Goal: Book appointment/travel/reservation

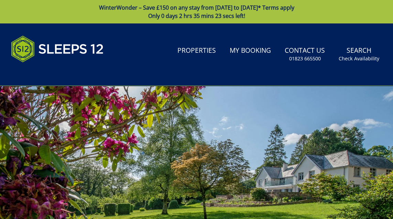
click at [198, 50] on link "Properties" at bounding box center [197, 50] width 44 height 15
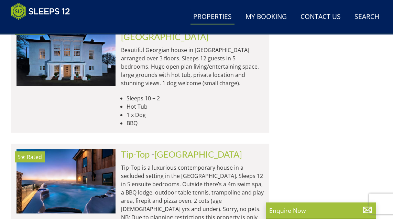
scroll to position [2311, 0]
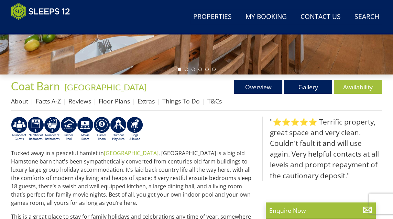
scroll to position [203, 0]
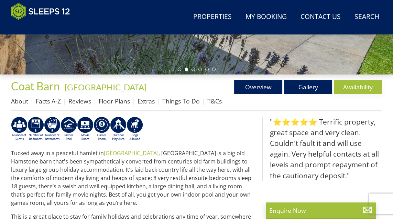
click at [356, 88] on link "Availability" at bounding box center [358, 87] width 48 height 14
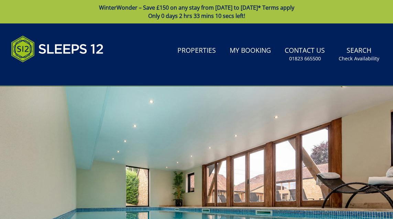
click at [334, 158] on div at bounding box center [196, 196] width 393 height 220
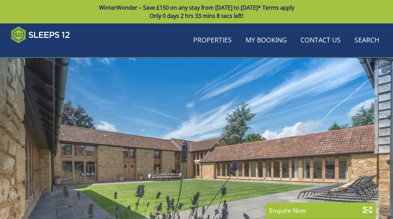
scroll to position [203, 0]
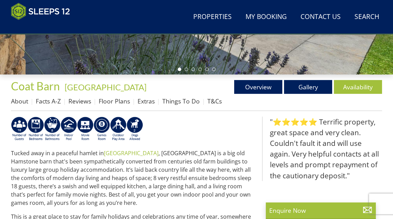
click at [234, 192] on p "Tucked away in a peaceful hamlet in South Somerset , Coat Barn is a big old Ham…" at bounding box center [134, 178] width 246 height 58
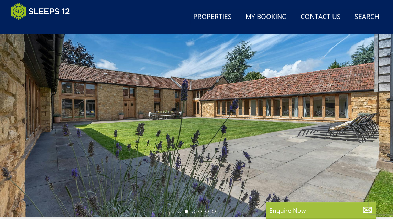
scroll to position [61, 0]
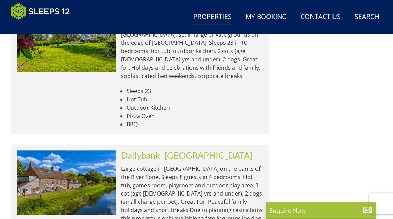
scroll to position [3051, 0]
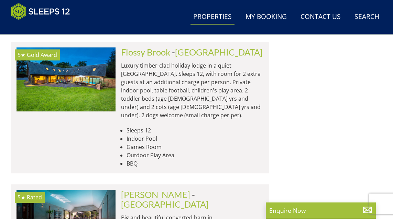
scroll to position [3603, 0]
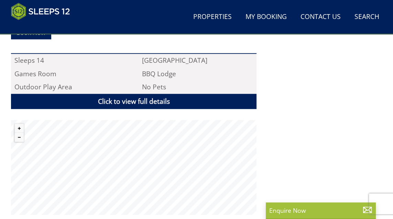
scroll to position [452, 0]
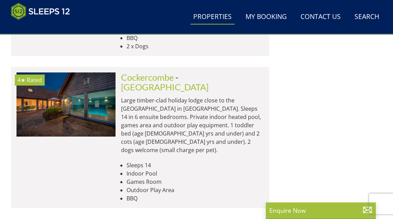
scroll to position [5707, 0]
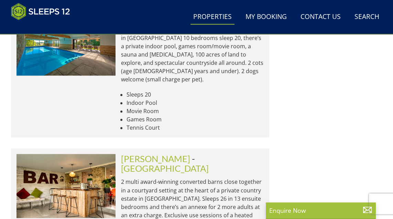
scroll to position [6699, 0]
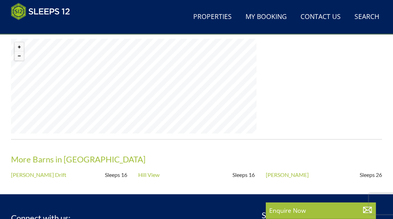
scroll to position [524, 0]
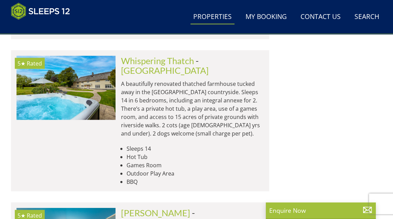
scroll to position [7151, 0]
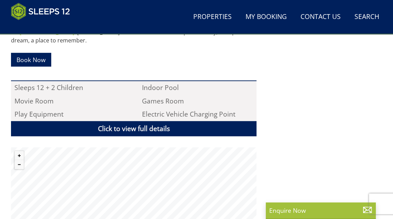
scroll to position [438, 0]
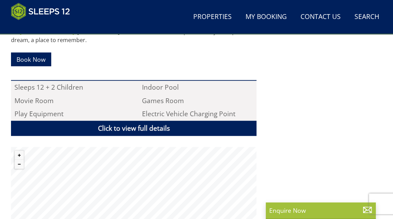
click at [148, 124] on link "Click to view full details" at bounding box center [134, 127] width 246 height 15
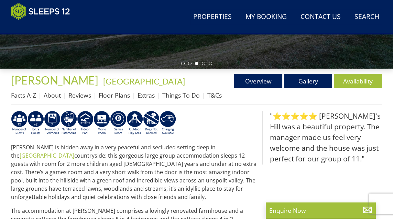
scroll to position [212, 0]
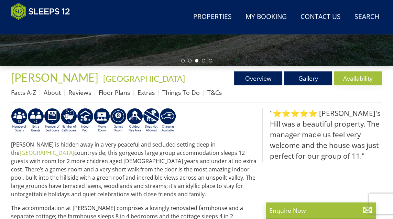
click at [361, 81] on link "Availability" at bounding box center [358, 78] width 48 height 14
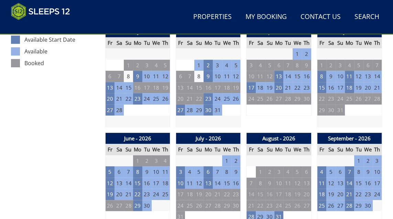
scroll to position [400, 0]
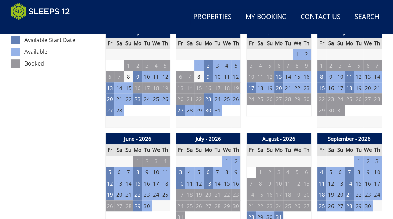
click at [198, 196] on td "19" at bounding box center [199, 194] width 9 height 11
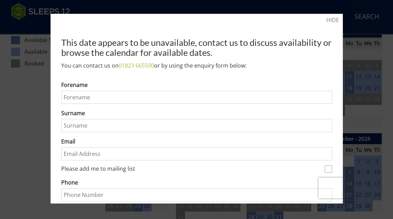
click at [333, 22] on link "HIDE" at bounding box center [333, 20] width 13 height 8
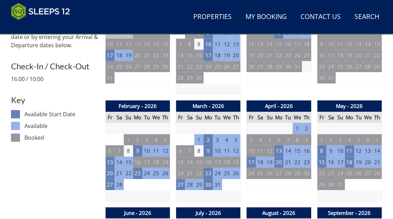
scroll to position [325, 0]
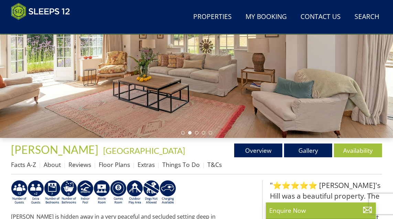
scroll to position [142, 0]
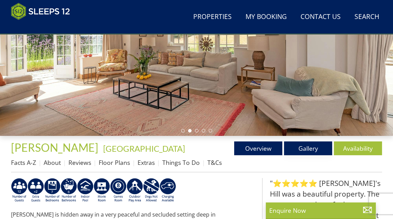
click at [314, 146] on link "Gallery" at bounding box center [308, 148] width 48 height 14
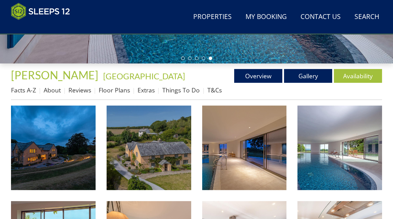
scroll to position [215, 0]
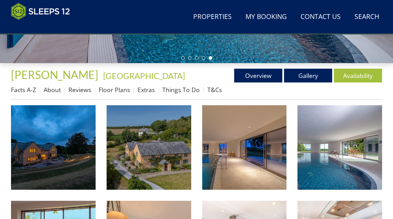
click at [259, 78] on link "Overview" at bounding box center [258, 76] width 48 height 14
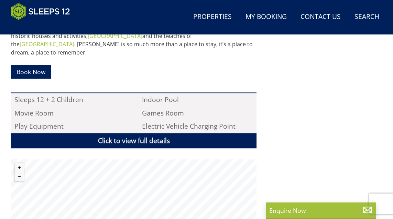
scroll to position [423, 0]
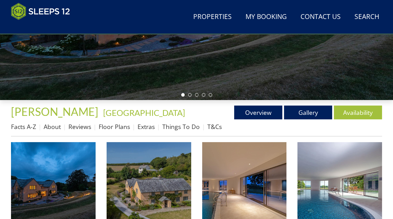
scroll to position [169, 0]
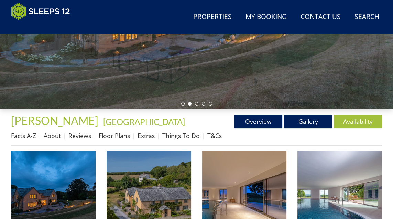
click at [264, 119] on link "Overview" at bounding box center [258, 121] width 48 height 14
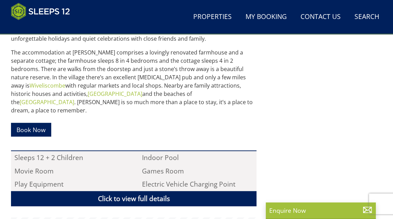
scroll to position [369, 0]
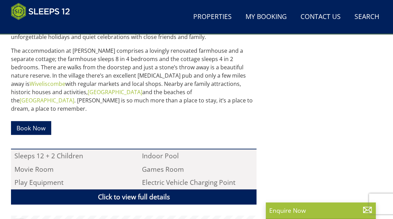
click at [366, 17] on link "Search Check Availability" at bounding box center [367, 16] width 30 height 15
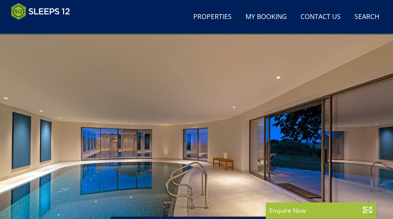
scroll to position [0, 0]
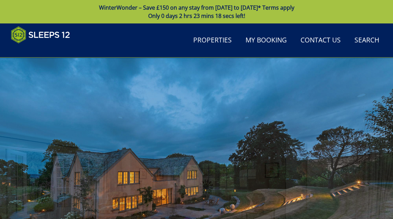
scroll to position [169, 0]
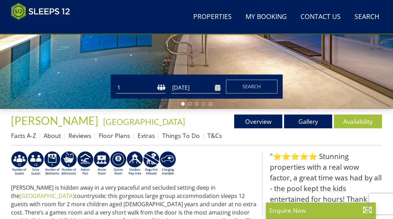
scroll to position [114, 0]
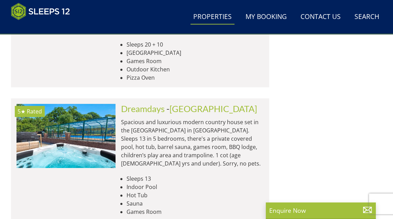
scroll to position [8662, 0]
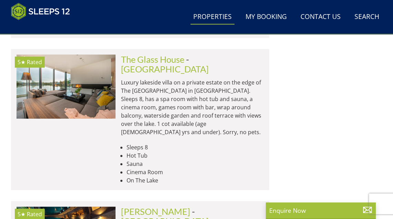
scroll to position [11488, 0]
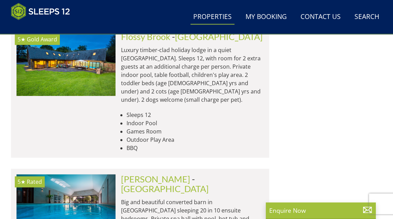
scroll to position [3617, 0]
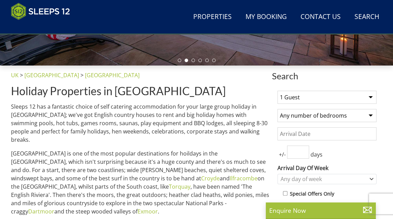
scroll to position [214, 0]
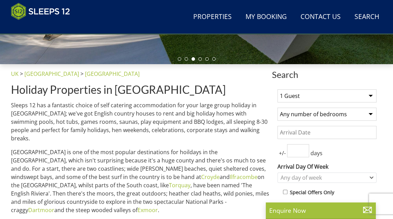
click at [372, 96] on select "1 Guest 2 Guests 3 Guests 4 Guests 5 Guests 6 Guests 7 Guests 8 Guests 9 Guests…" at bounding box center [327, 95] width 99 height 13
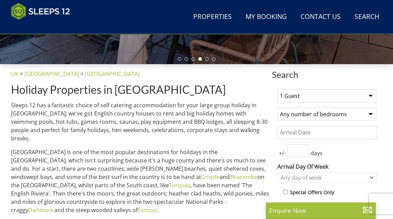
select select "12"
click at [278, 89] on select "1 Guest 2 Guests 3 Guests 4 Guests 5 Guests 6 Guests 7 Guests 8 Guests 9 Guests…" at bounding box center [327, 95] width 99 height 13
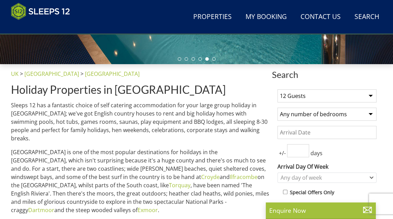
click at [372, 116] on select "Any number of bedrooms 1 Bedroom 2 Bedrooms 3 Bedrooms 4 Bedrooms 5 Bedrooms 6 …" at bounding box center [327, 113] width 99 height 13
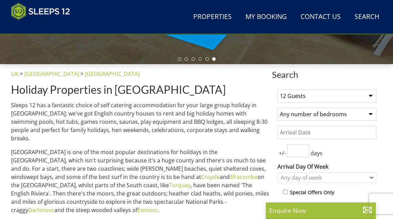
select select "6"
click at [278, 107] on select "Any number of bedrooms 1 Bedroom 2 Bedrooms 3 Bedrooms 4 Bedrooms 5 Bedrooms 6 …" at bounding box center [327, 113] width 99 height 13
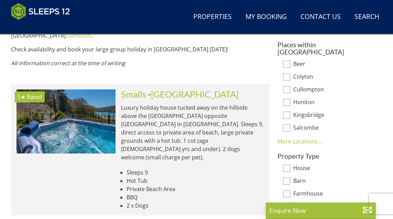
scroll to position [461, 0]
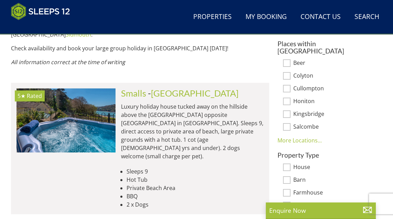
click at [284, 72] on input "Colyton" at bounding box center [287, 76] width 8 height 8
checkbox input "true"
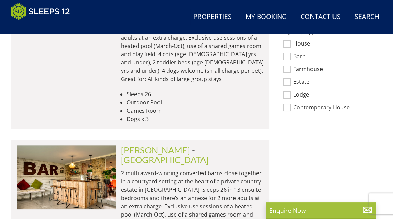
scroll to position [513, 0]
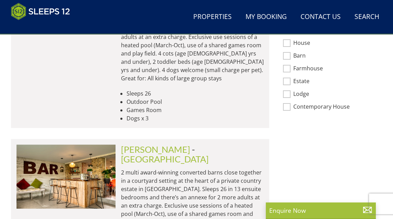
click at [301, 214] on p "Enquire Now" at bounding box center [321, 210] width 103 height 9
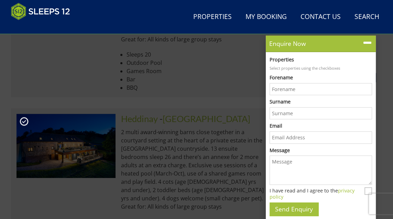
scroll to position [384, 0]
click at [225, 67] on li "Games Room" at bounding box center [195, 71] width 137 height 8
click at [369, 46] on icon at bounding box center [368, 43] width 10 height 10
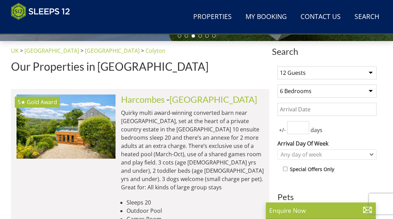
scroll to position [234, 0]
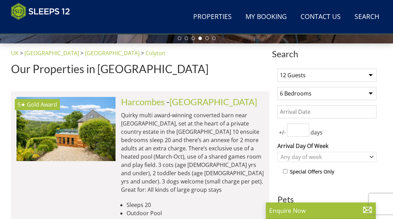
click at [374, 75] on select "1 Guest 2 Guests 3 Guests 4 Guests 5 Guests 6 Guests 7 Guests 8 Guests 9 Guests…" at bounding box center [327, 75] width 99 height 13
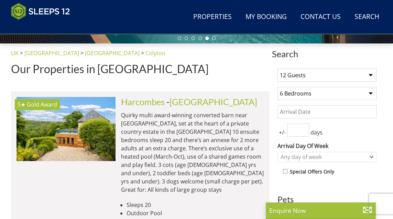
click at [239, 78] on div "UK > England > Devon > Colyton Our Properties in Colyton" at bounding box center [140, 64] width 259 height 31
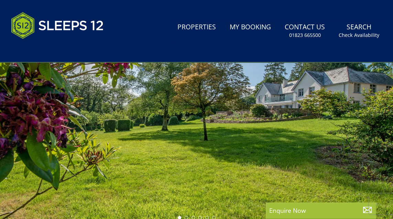
scroll to position [0, 0]
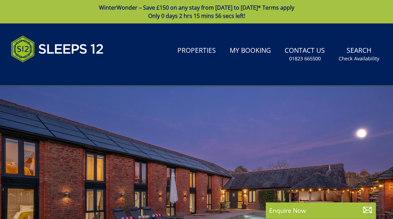
click at [201, 48] on link "Properties" at bounding box center [197, 50] width 44 height 15
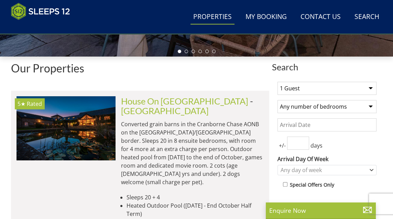
scroll to position [223, 0]
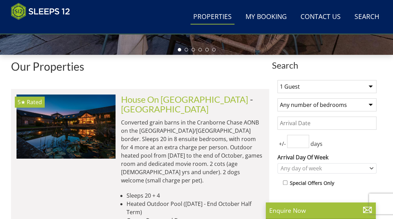
click at [375, 87] on select "1 Guest 2 Guests 3 Guests 4 Guests 5 Guests 6 Guests 7 Guests 8 Guests 9 Guests…" at bounding box center [327, 86] width 99 height 13
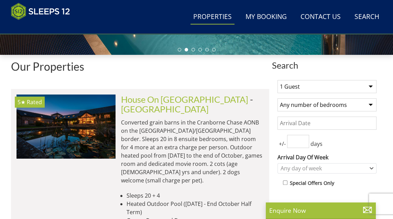
select select "14"
click at [278, 80] on select "1 Guest 2 Guests 3 Guests 4 Guests 5 Guests 6 Guests 7 Guests 8 Guests 9 Guests…" at bounding box center [327, 86] width 99 height 13
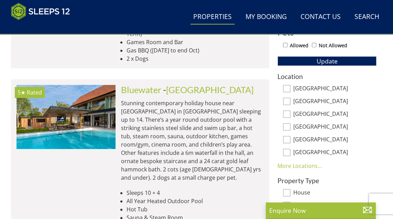
scroll to position [407, 0]
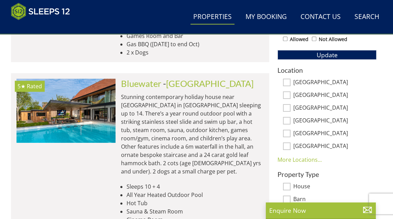
click at [289, 92] on input "[GEOGRAPHIC_DATA]" at bounding box center [287, 95] width 8 height 8
checkbox input "true"
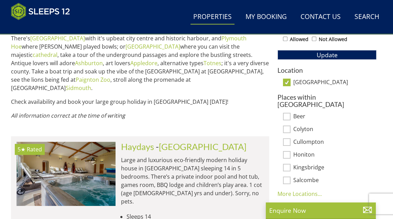
click at [96, 153] on img at bounding box center [66, 173] width 99 height 64
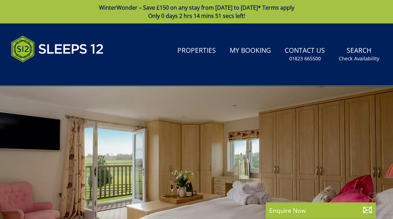
select select "14"
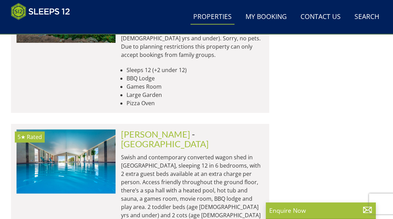
scroll to position [858, 0]
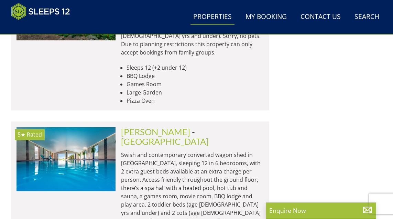
click at [98, 127] on img at bounding box center [66, 159] width 99 height 64
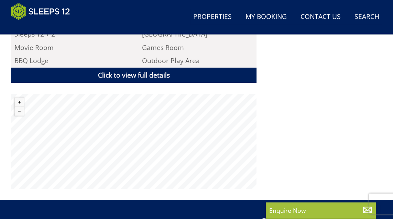
scroll to position [477, 0]
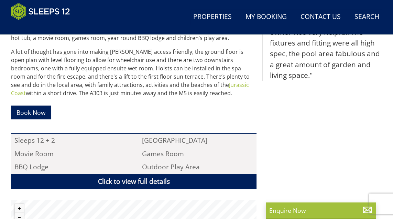
select select "14"
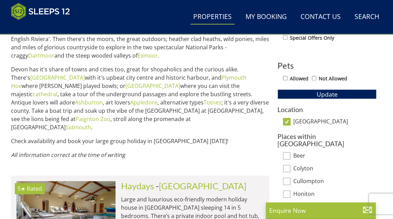
scroll to position [858, 0]
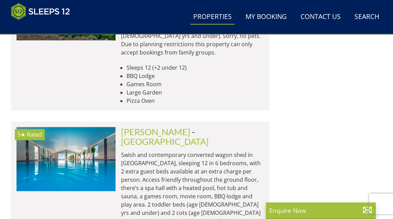
select select "12"
select select "6"
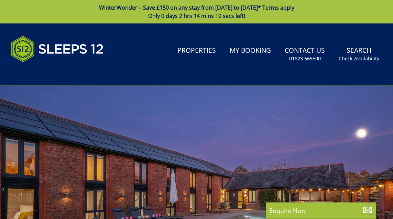
select select "14"
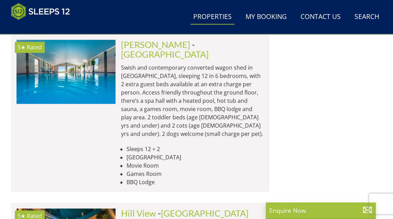
scroll to position [946, 0]
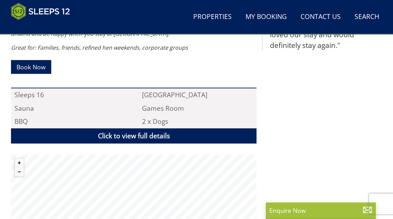
scroll to position [434, 0]
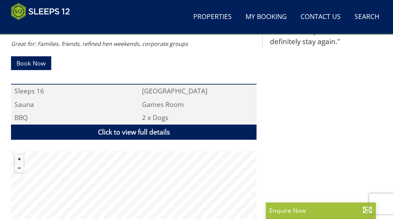
click at [147, 124] on link "Click to view full details" at bounding box center [134, 131] width 246 height 15
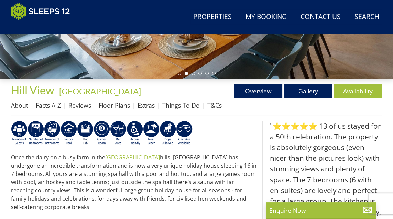
scroll to position [195, 0]
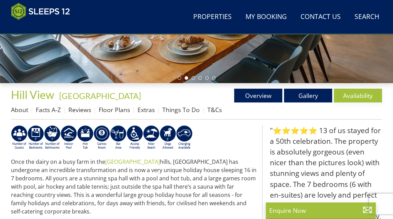
click at [358, 98] on link "Availability" at bounding box center [358, 95] width 48 height 14
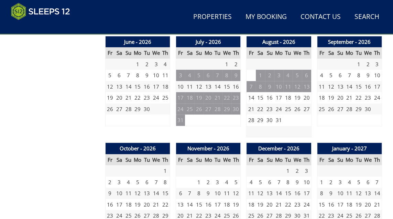
scroll to position [499, 0]
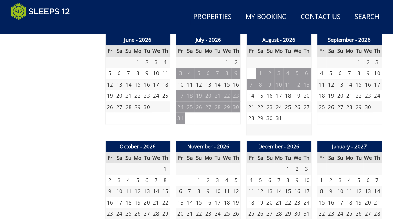
click at [191, 85] on td "11" at bounding box center [189, 84] width 9 height 11
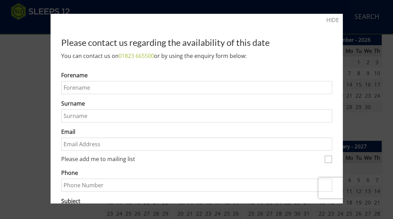
click at [334, 17] on link "HIDE" at bounding box center [333, 20] width 13 height 8
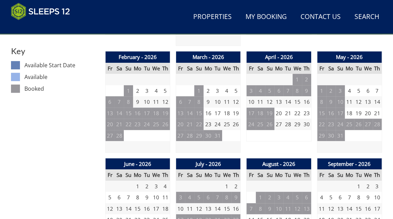
scroll to position [408, 0]
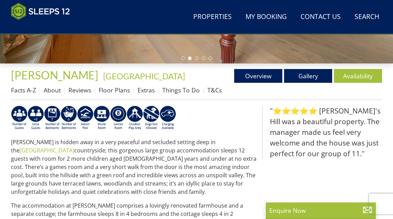
scroll to position [215, 0]
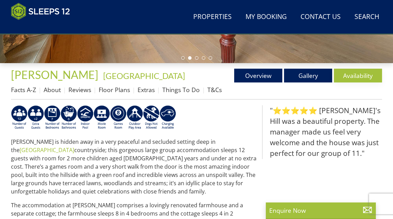
click at [357, 76] on link "Availability" at bounding box center [358, 76] width 48 height 14
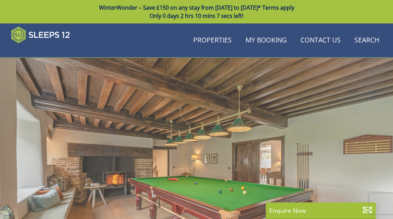
scroll to position [215, 0]
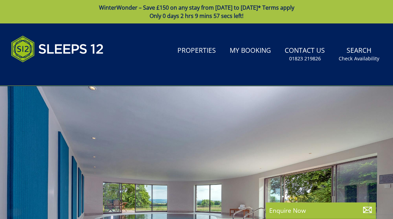
click at [197, 49] on link "Properties" at bounding box center [197, 50] width 44 height 15
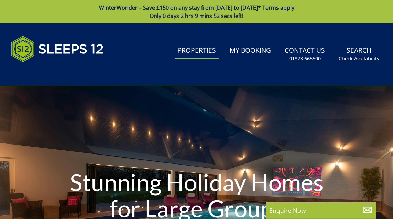
click at [332, 175] on h1 "Stunning Holiday Homes for Large Groups" at bounding box center [196, 195] width 275 height 80
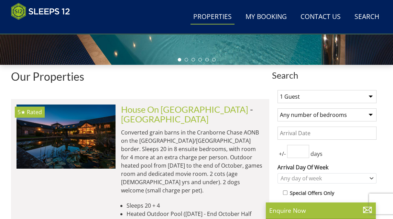
scroll to position [216, 0]
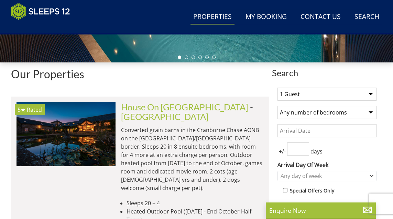
click at [376, 97] on select "1 Guest 2 Guests 3 Guests 4 Guests 5 Guests 6 Guests 7 Guests 8 Guests 9 Guests…" at bounding box center [327, 93] width 99 height 13
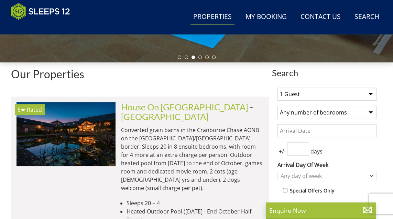
select select "14"
click at [278, 87] on select "1 Guest 2 Guests 3 Guests 4 Guests 5 Guests 6 Guests 7 Guests 8 Guests 9 Guests…" at bounding box center [327, 93] width 99 height 13
click at [372, 114] on select "Any number of bedrooms 1 Bedroom 2 Bedrooms 3 Bedrooms 4 Bedrooms 5 Bedrooms 6 …" at bounding box center [327, 112] width 99 height 13
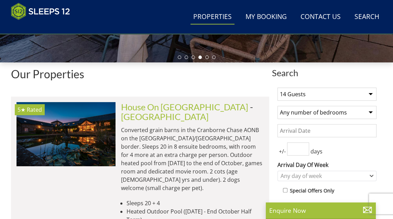
select select "6"
click at [278, 106] on select "Any number of bedrooms 1 Bedroom 2 Bedrooms 3 Bedrooms 4 Bedrooms 5 Bedrooms 6 …" at bounding box center [327, 112] width 99 height 13
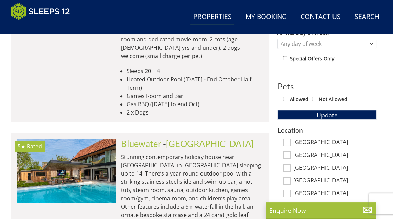
scroll to position [351, 0]
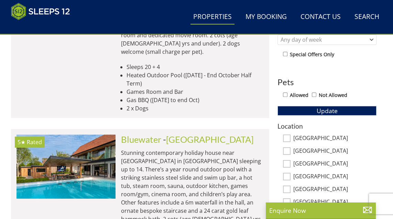
click at [289, 137] on input "[GEOGRAPHIC_DATA]" at bounding box center [287, 138] width 8 height 8
checkbox input "true"
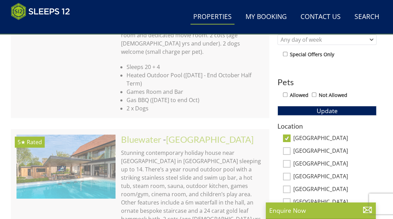
click at [288, 150] on input "[GEOGRAPHIC_DATA]" at bounding box center [287, 151] width 8 height 8
checkbox input "true"
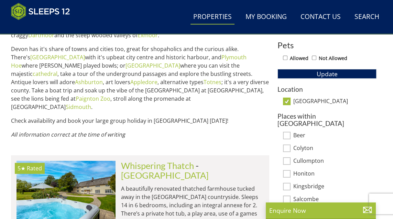
scroll to position [388, 0]
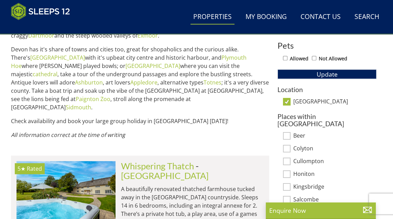
click at [288, 102] on input "[GEOGRAPHIC_DATA]" at bounding box center [287, 102] width 8 height 8
checkbox input "false"
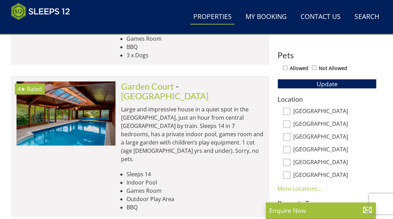
scroll to position [379, 0]
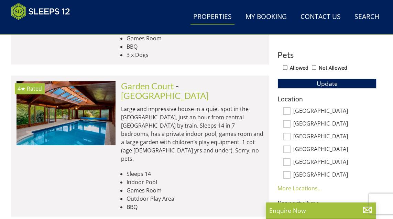
click at [288, 108] on input "[GEOGRAPHIC_DATA]" at bounding box center [287, 111] width 8 height 8
checkbox input "true"
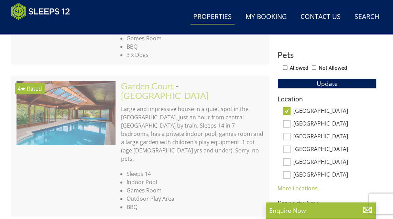
click at [289, 122] on input "[GEOGRAPHIC_DATA]" at bounding box center [287, 124] width 8 height 8
checkbox input "true"
click at [286, 137] on input "[GEOGRAPHIC_DATA]" at bounding box center [287, 137] width 8 height 8
checkbox input "true"
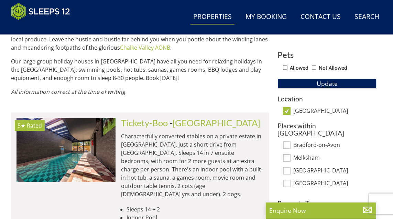
click at [286, 111] on input "[GEOGRAPHIC_DATA]" at bounding box center [287, 111] width 8 height 8
checkbox input "false"
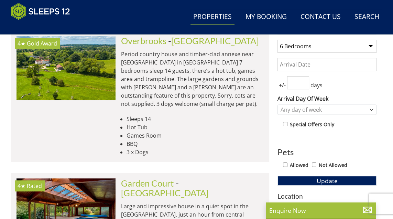
scroll to position [283, 0]
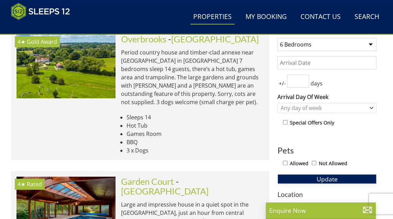
click at [329, 182] on span "Update" at bounding box center [327, 179] width 21 height 8
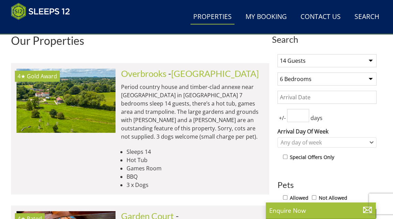
scroll to position [254, 0]
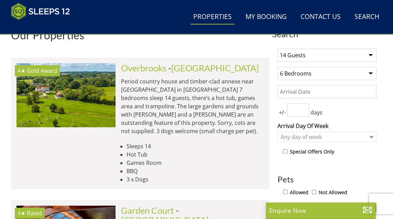
click at [94, 107] on img at bounding box center [66, 95] width 99 height 64
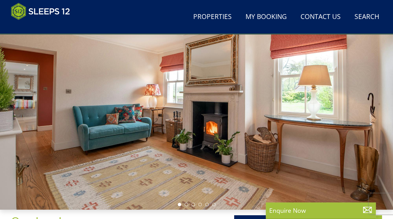
scroll to position [68, 0]
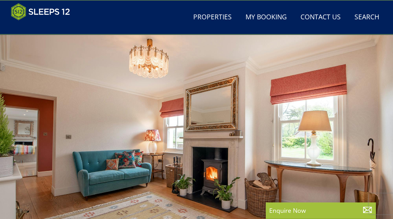
select select "14"
select select "6"
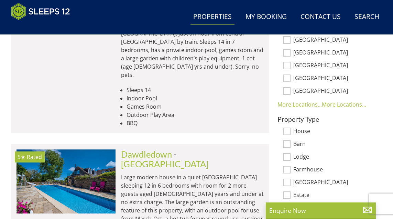
scroll to position [464, 0]
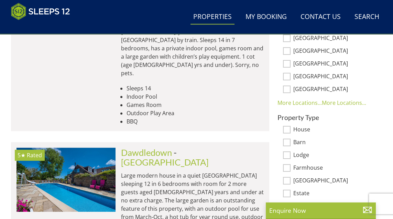
click at [87, 147] on img at bounding box center [66, 179] width 99 height 64
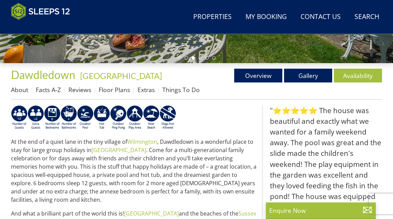
scroll to position [214, 0]
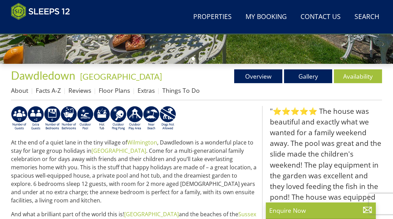
scroll to position [464, 0]
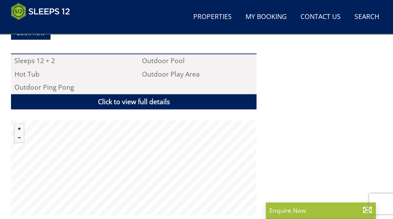
select select "14"
select select "6"
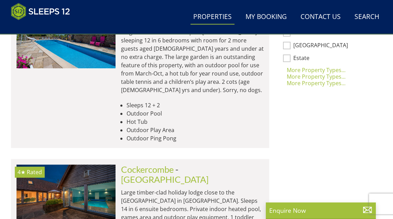
scroll to position [613, 0]
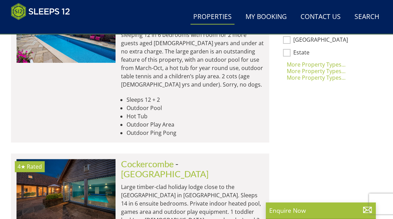
click at [89, 159] on img at bounding box center [66, 191] width 99 height 64
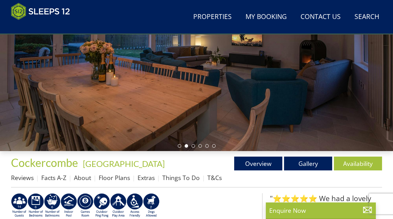
scroll to position [127, 0]
click at [365, 164] on link "Availability" at bounding box center [358, 163] width 48 height 14
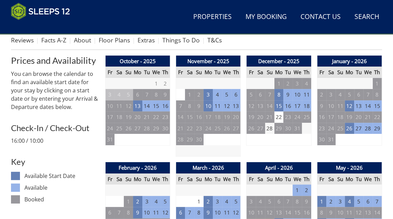
scroll to position [260, 0]
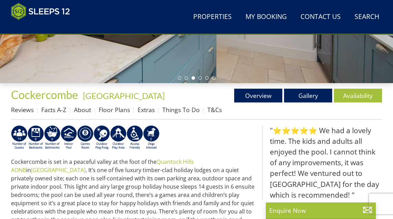
scroll to position [189, 0]
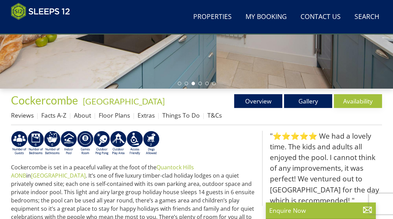
click at [359, 102] on link "Availability" at bounding box center [358, 101] width 48 height 14
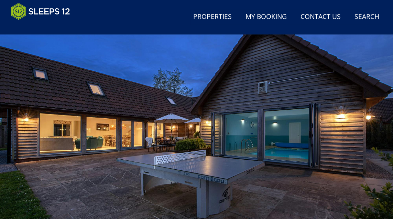
scroll to position [44, 0]
